Goal: Task Accomplishment & Management: Use online tool/utility

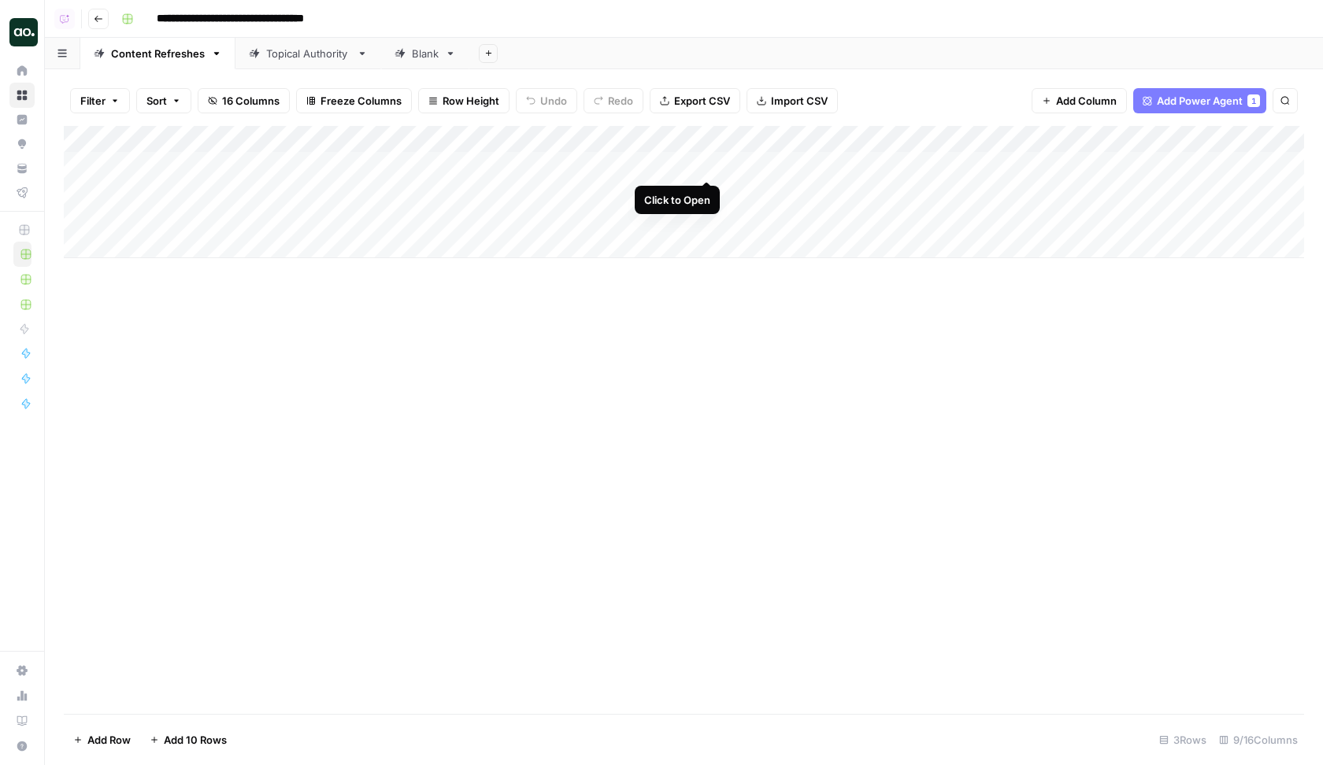
click at [706, 163] on div "Add Column" at bounding box center [684, 192] width 1240 height 132
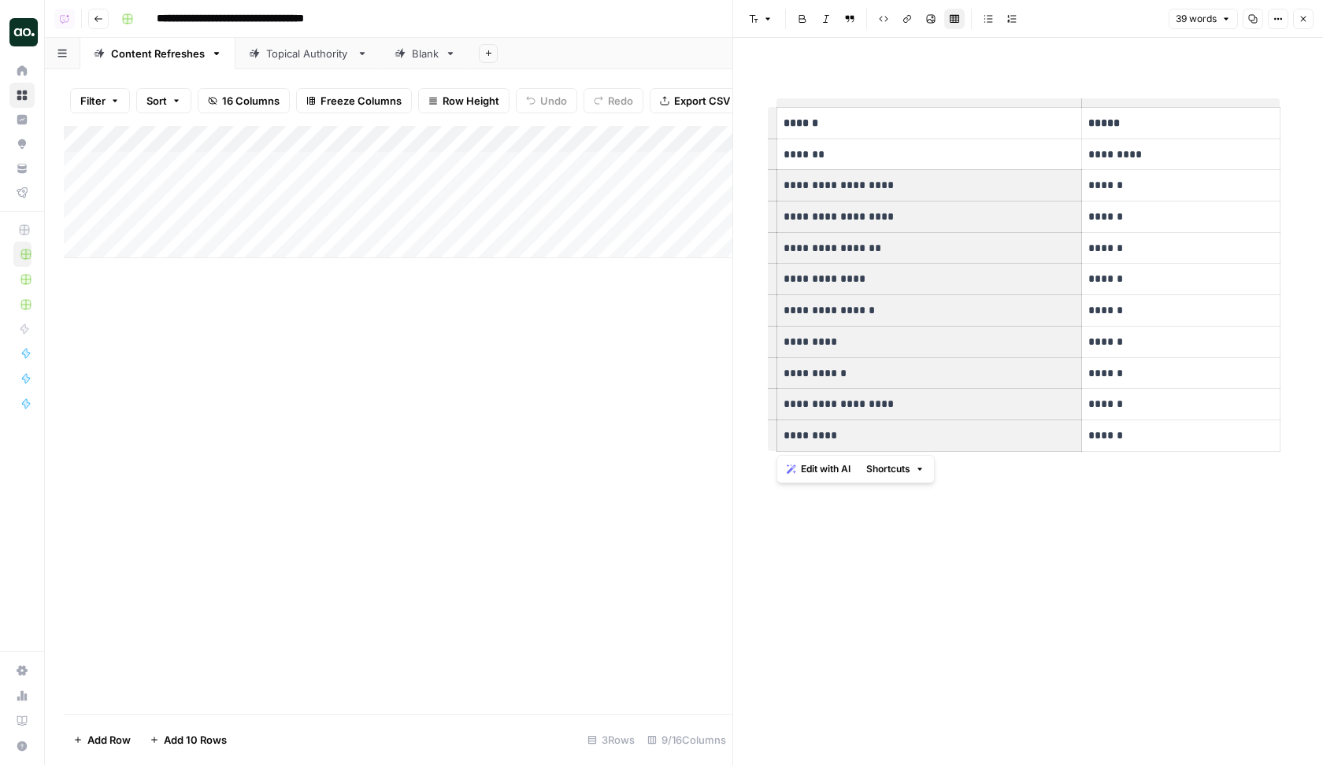
drag, startPoint x: 782, startPoint y: 183, endPoint x: 910, endPoint y: 428, distance: 276.5
click at [910, 428] on tbody "**********" at bounding box center [1029, 280] width 504 height 344
click at [1120, 13] on button "Close" at bounding box center [1303, 19] width 20 height 20
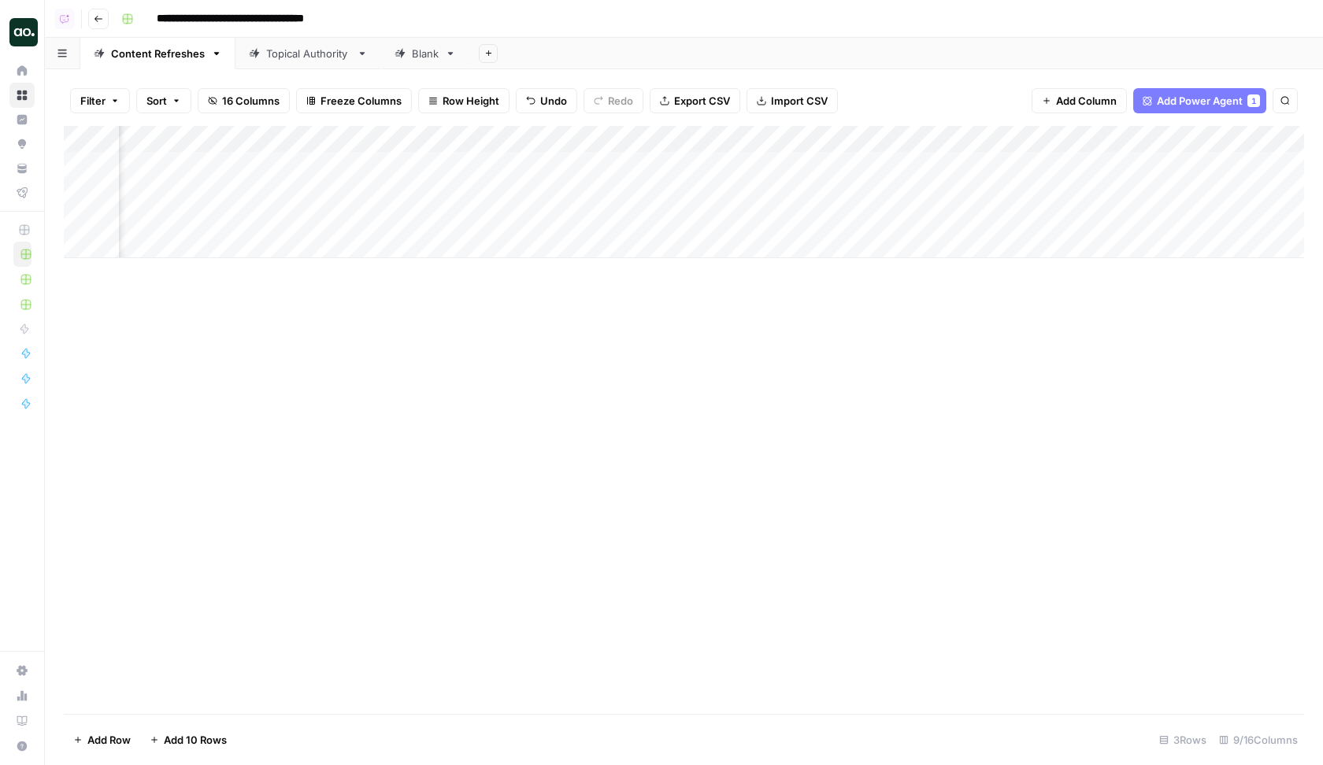
scroll to position [0, 127]
click at [863, 165] on div "Add Column" at bounding box center [684, 192] width 1240 height 132
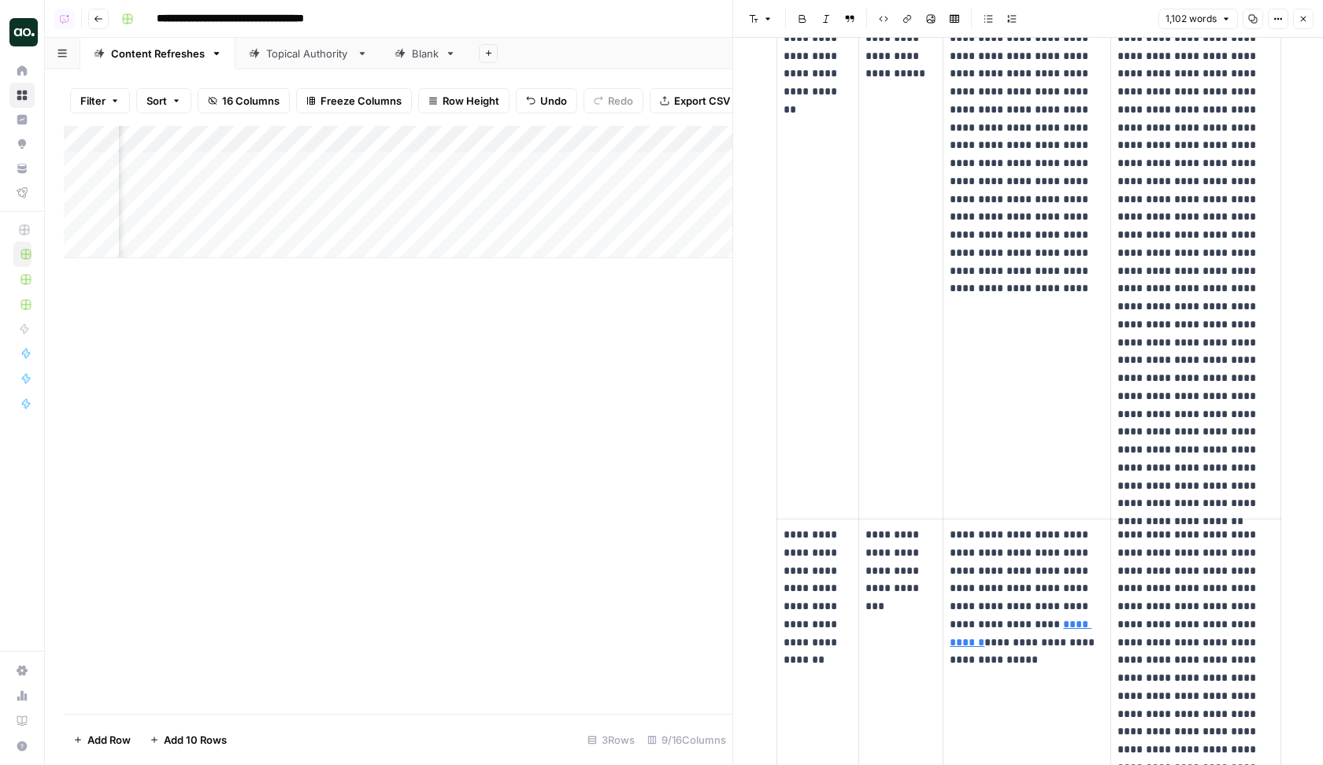
scroll to position [429, 0]
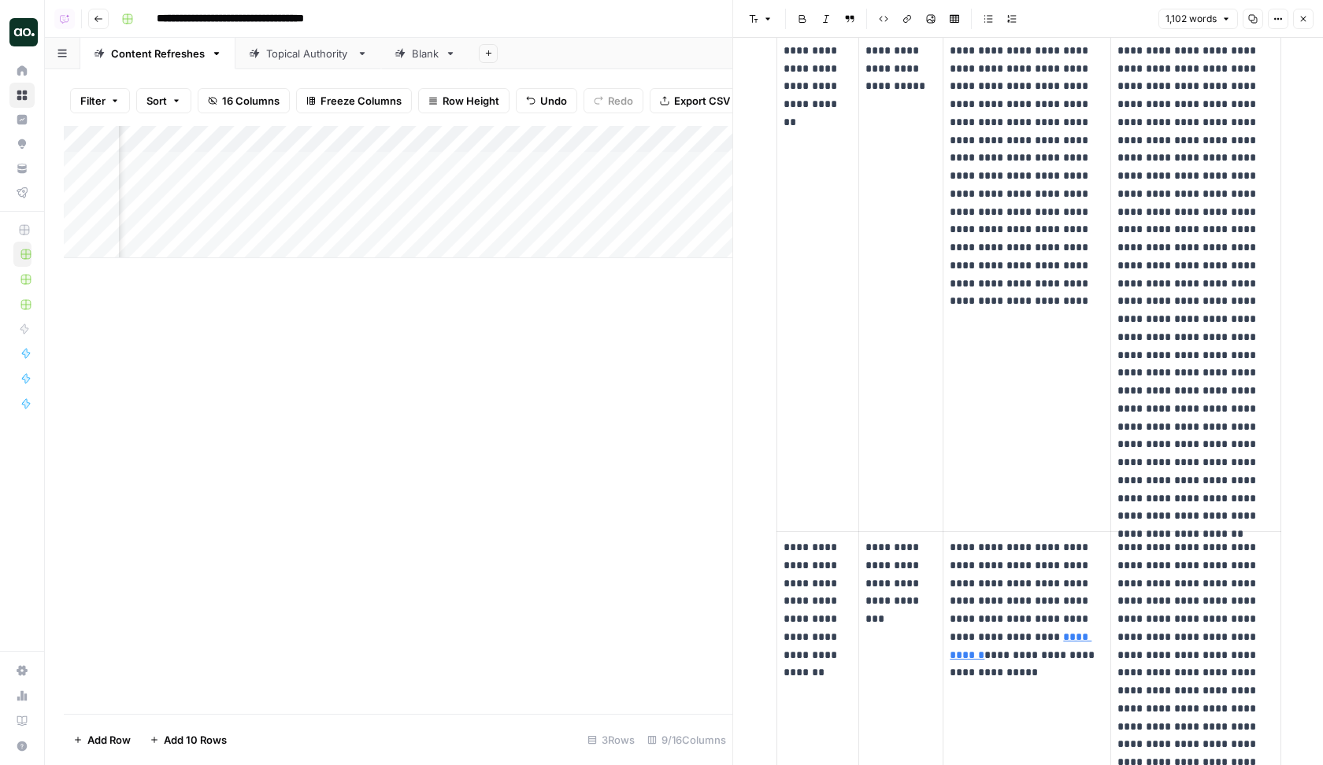
click at [1120, 20] on icon "button" at bounding box center [1304, 20] width 6 height 6
